Goal: Find specific fact: Find specific fact

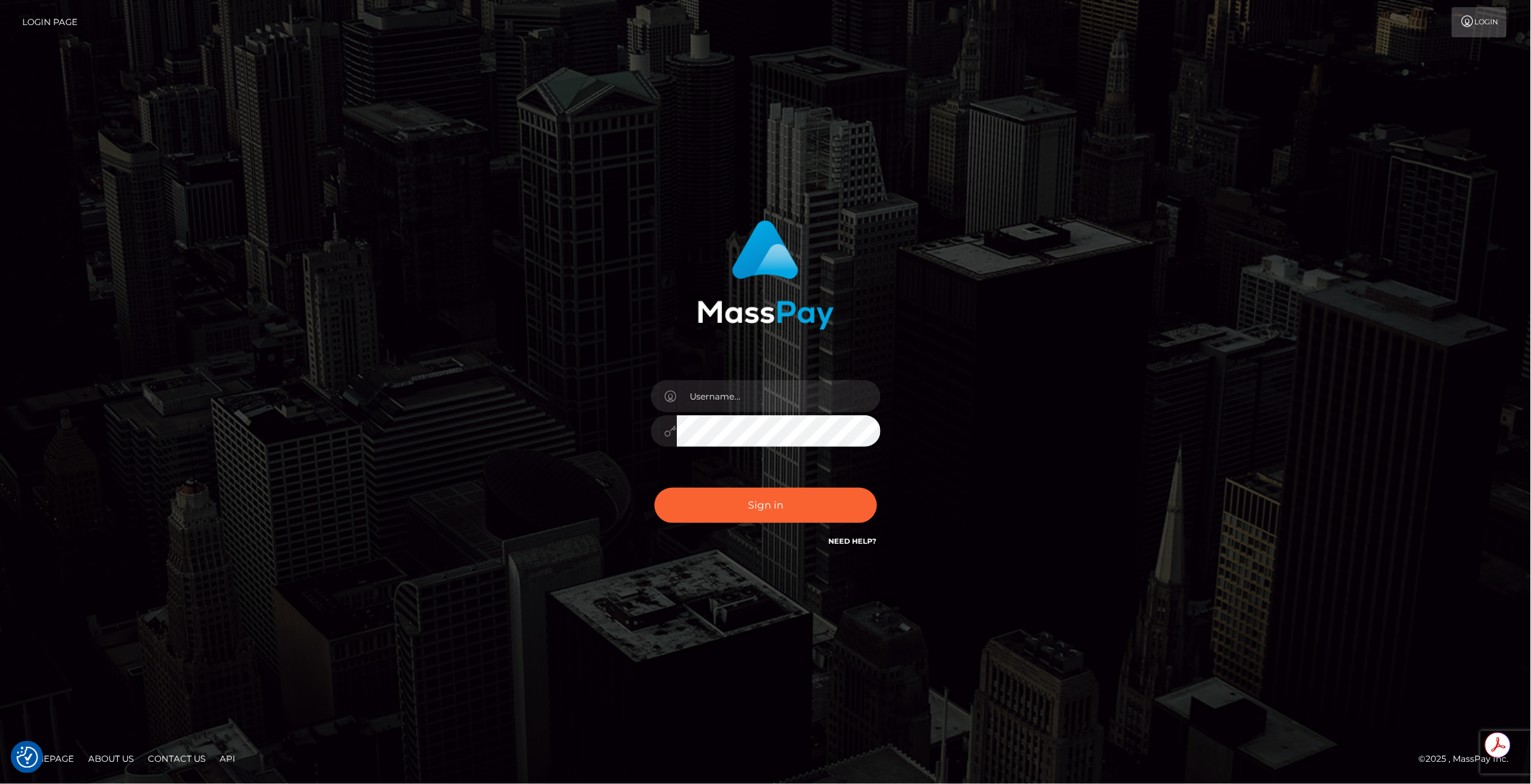
click at [881, 380] on div at bounding box center [881, 380] width 0 height 0
type input "brentg"
click at [678, 502] on button "Sign in" at bounding box center [766, 505] width 223 height 35
click at [772, 517] on button "Sign in" at bounding box center [766, 505] width 223 height 35
type input "brentg"
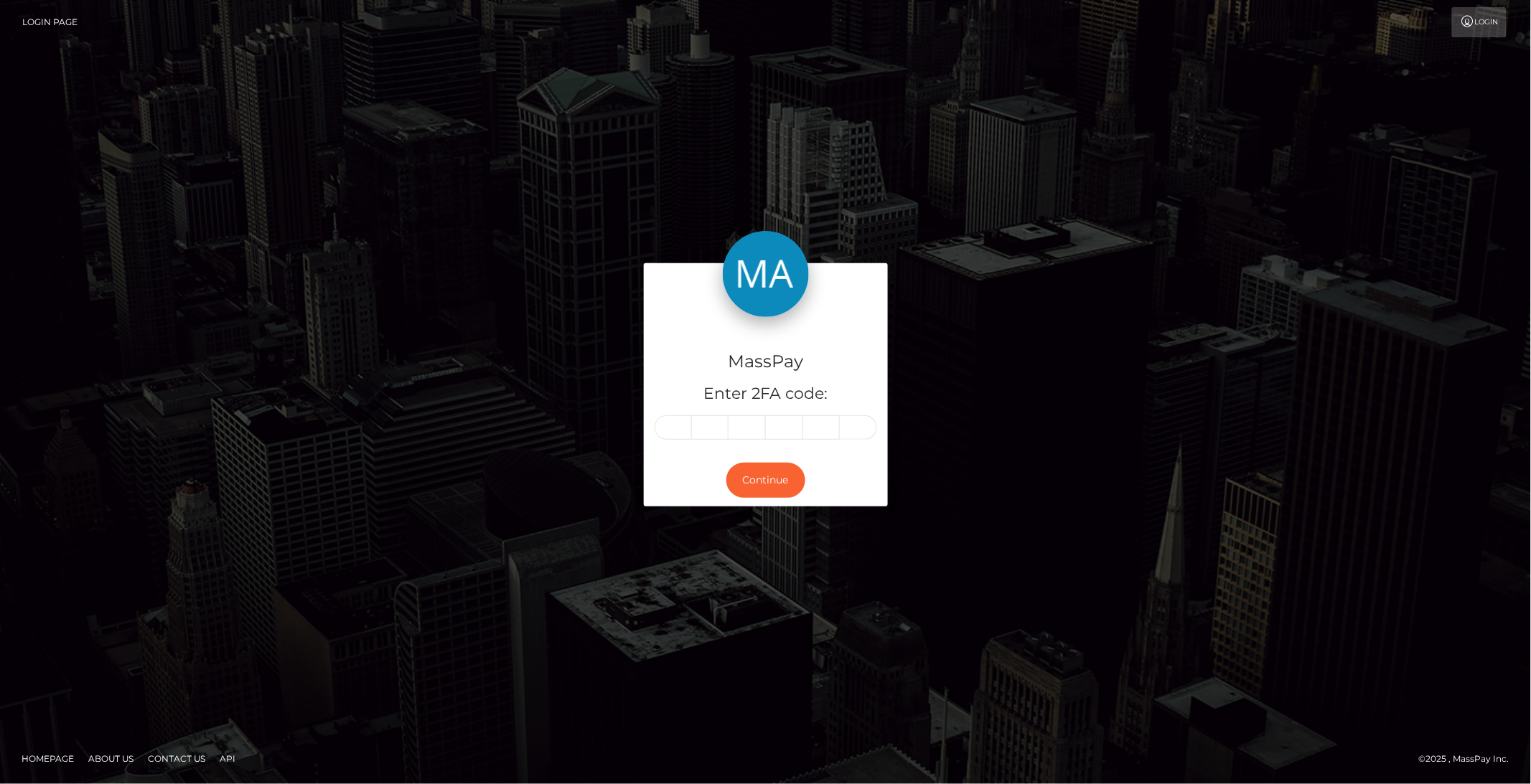
type input "1"
type input "2"
type input "5"
type input "4"
type input "9"
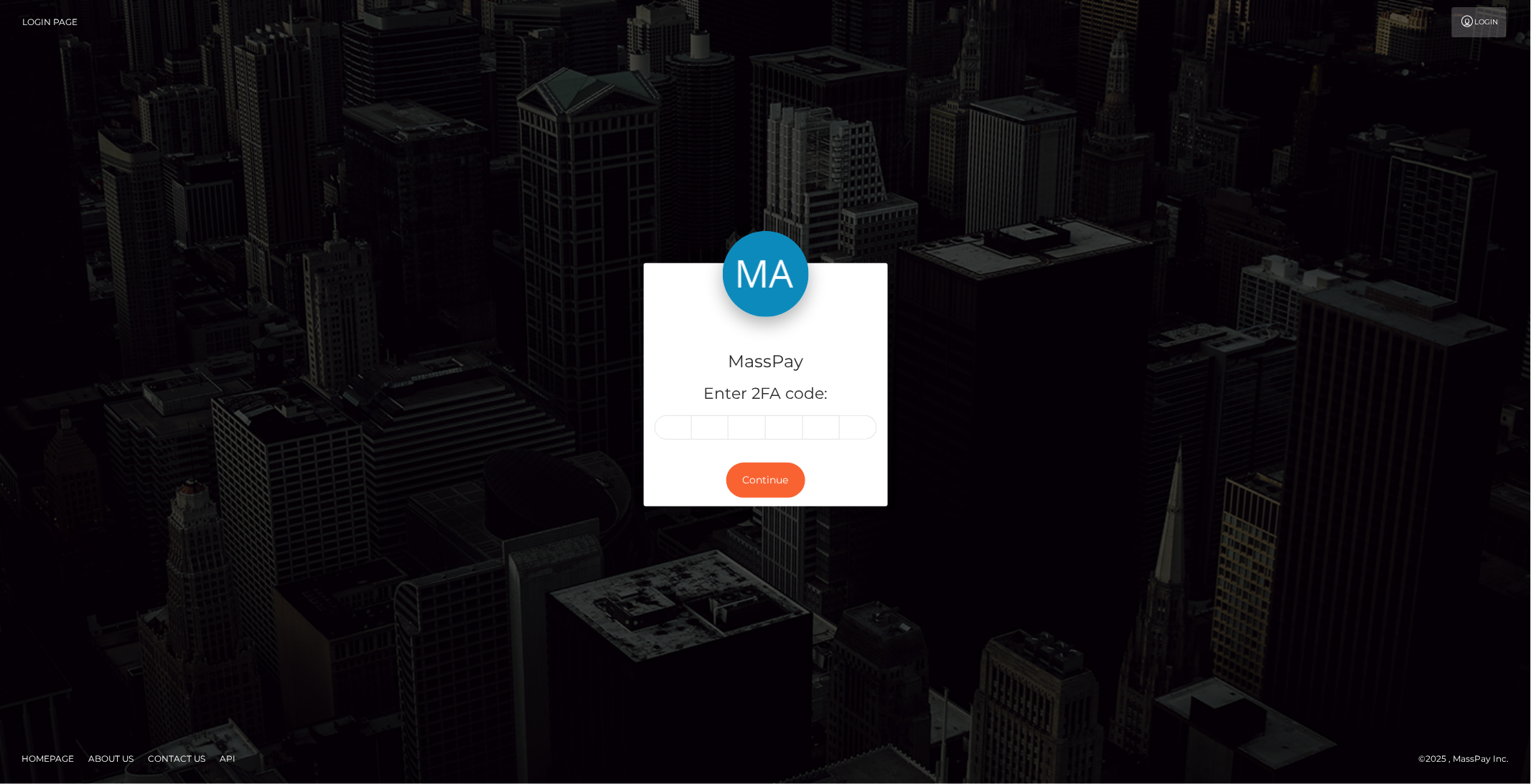
type input "5"
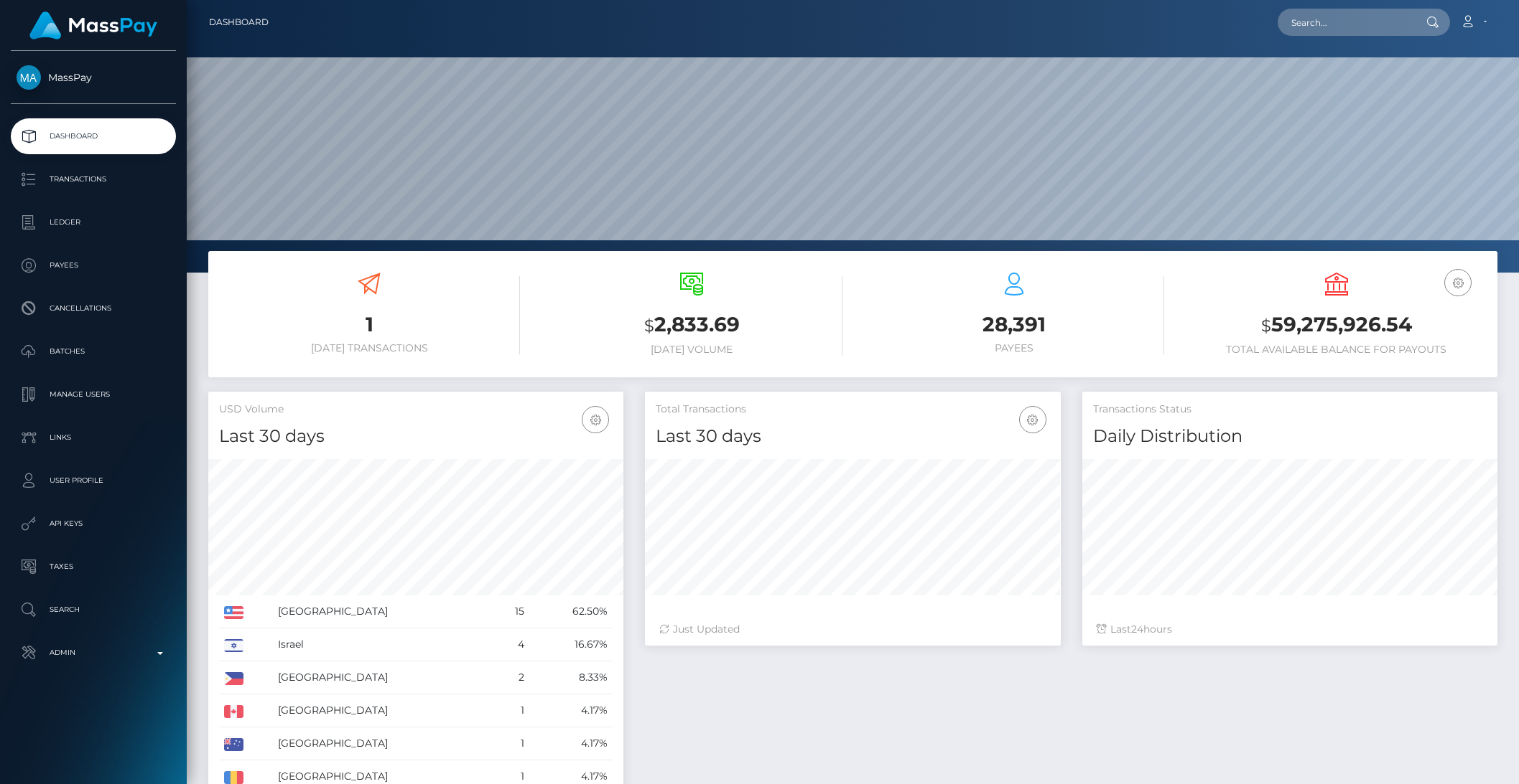
scroll to position [273, 1332]
click at [1346, 23] on input "text" at bounding box center [1345, 22] width 135 height 27
paste input "* bb6a2a67-1494-4ec4-9834-b352015899f1"
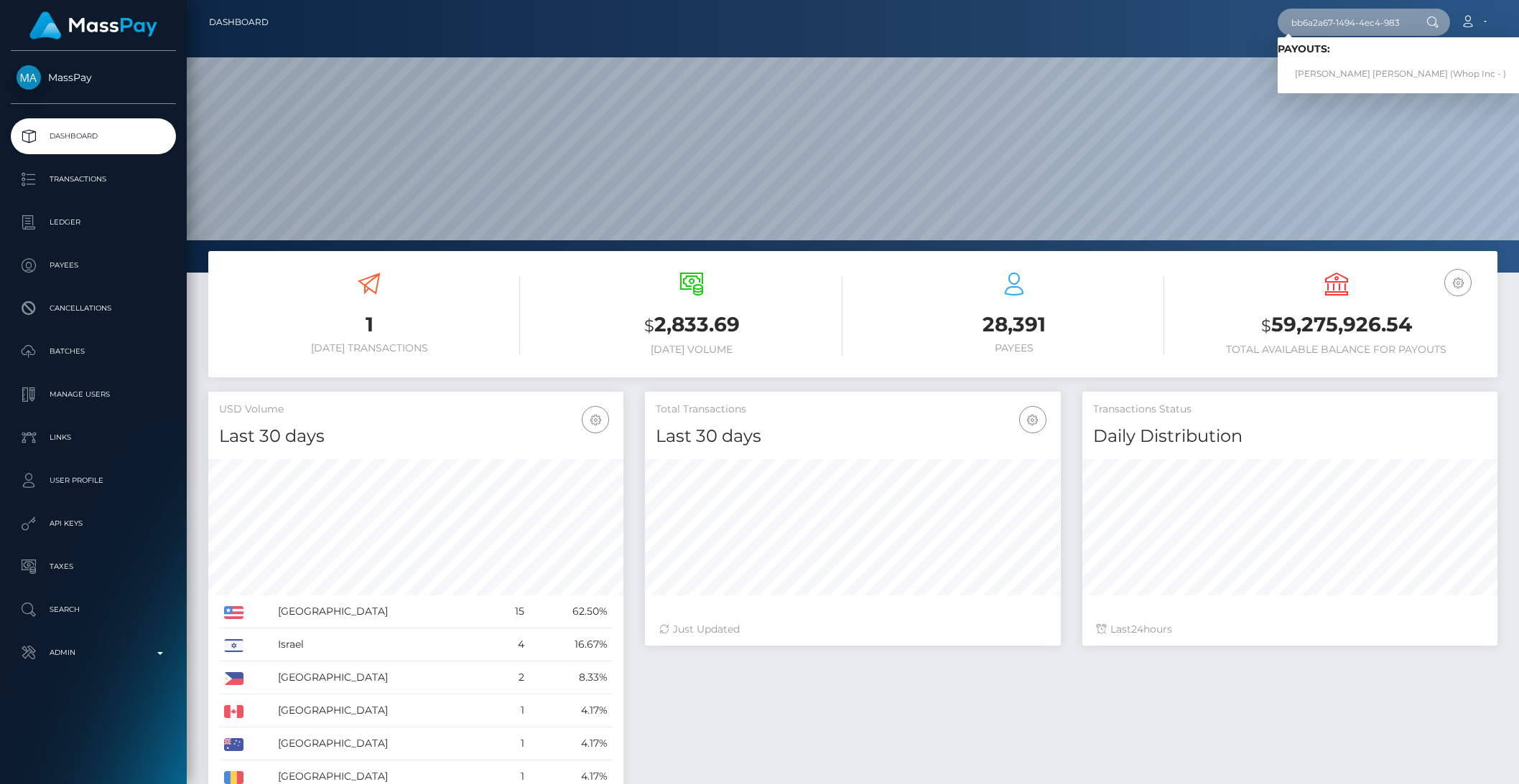
type input "bb6a2a67-1494-4ec4-9834-b352015899f1"
click at [1337, 66] on link "DANIEL ALEXIO PIMENTEL (Whop Inc - )" at bounding box center [1400, 73] width 246 height 26
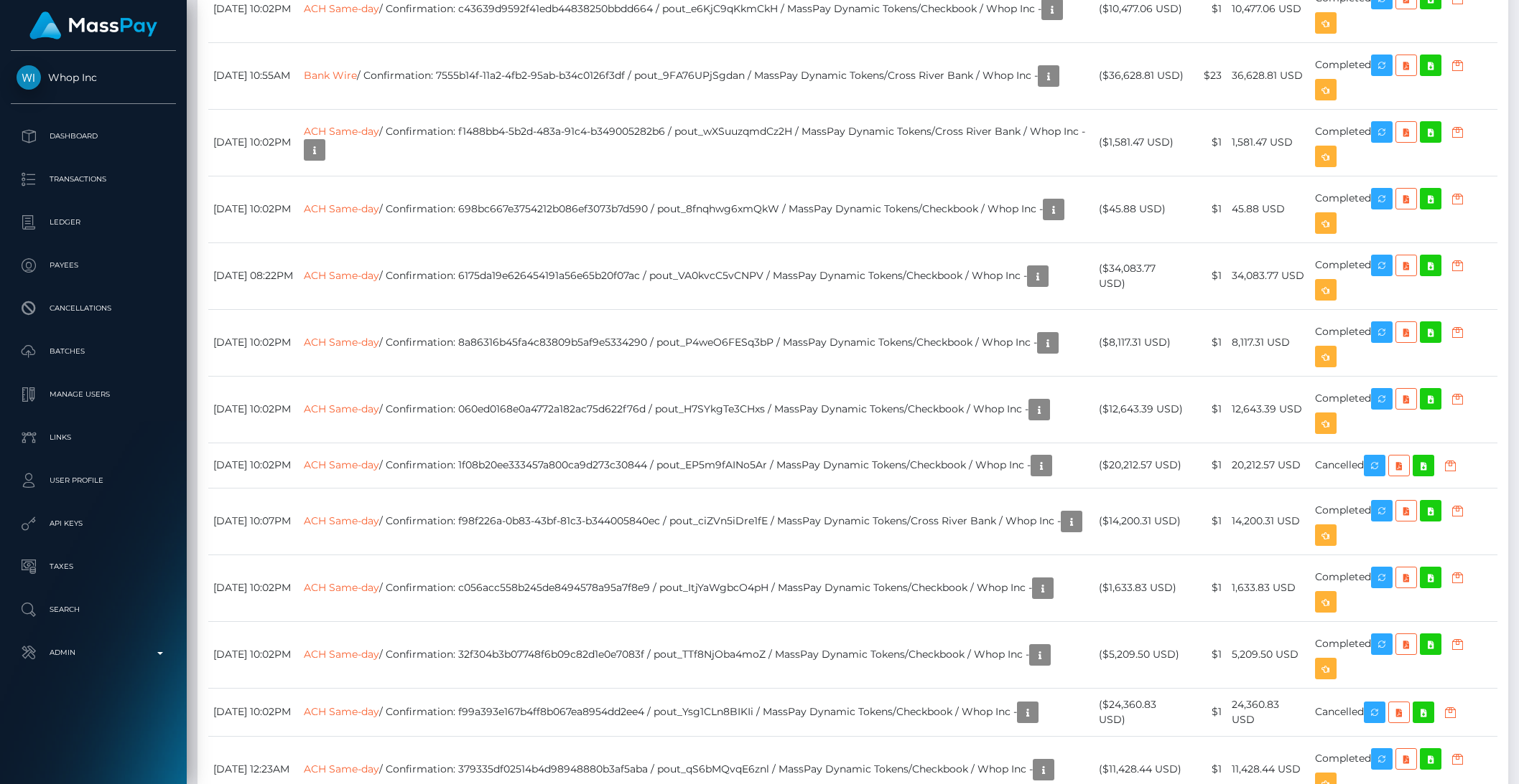
scroll to position [2242, 0]
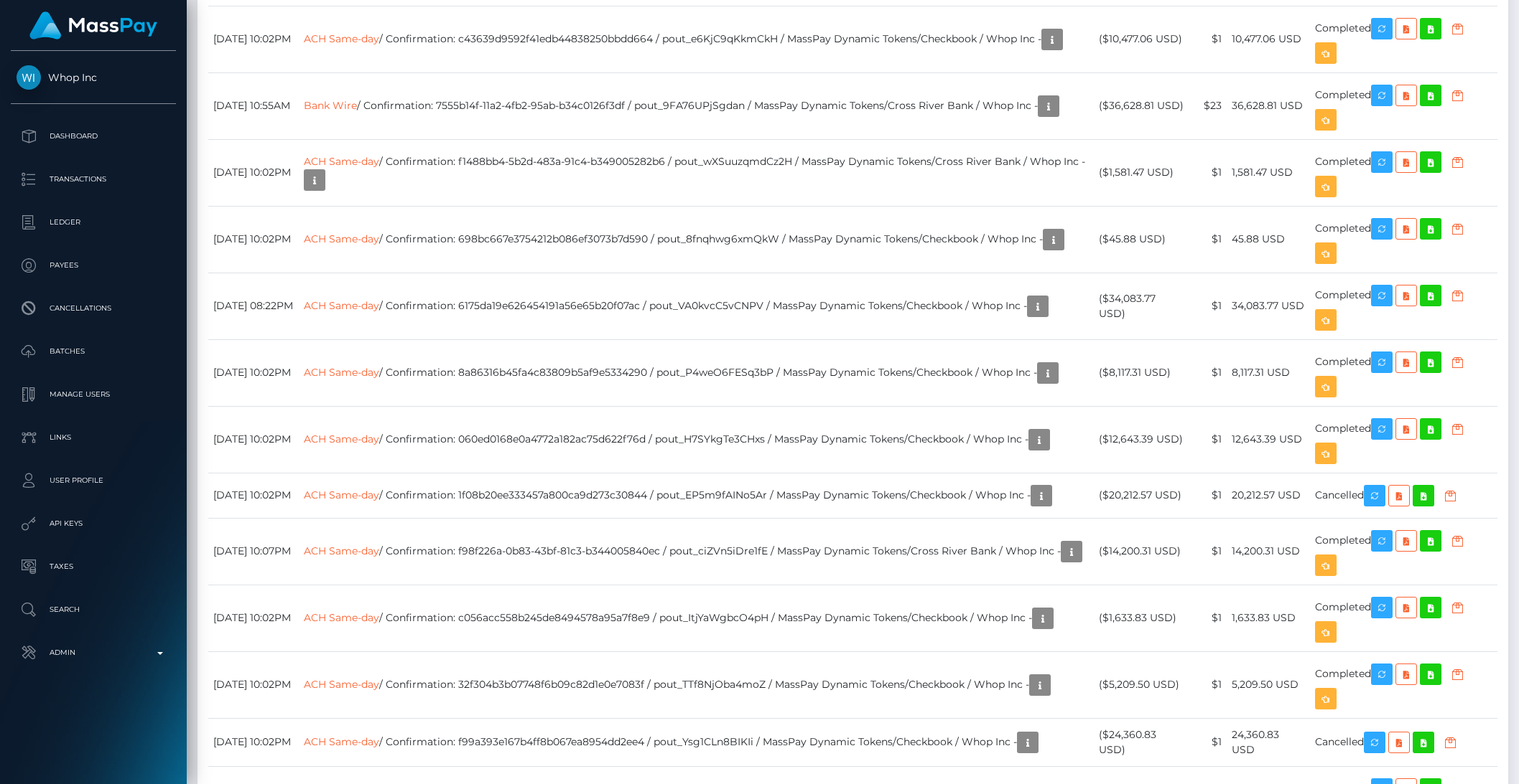
copy td "pout_jvdTrvOJFbk2V"
